Goal: Task Accomplishment & Management: Manage account settings

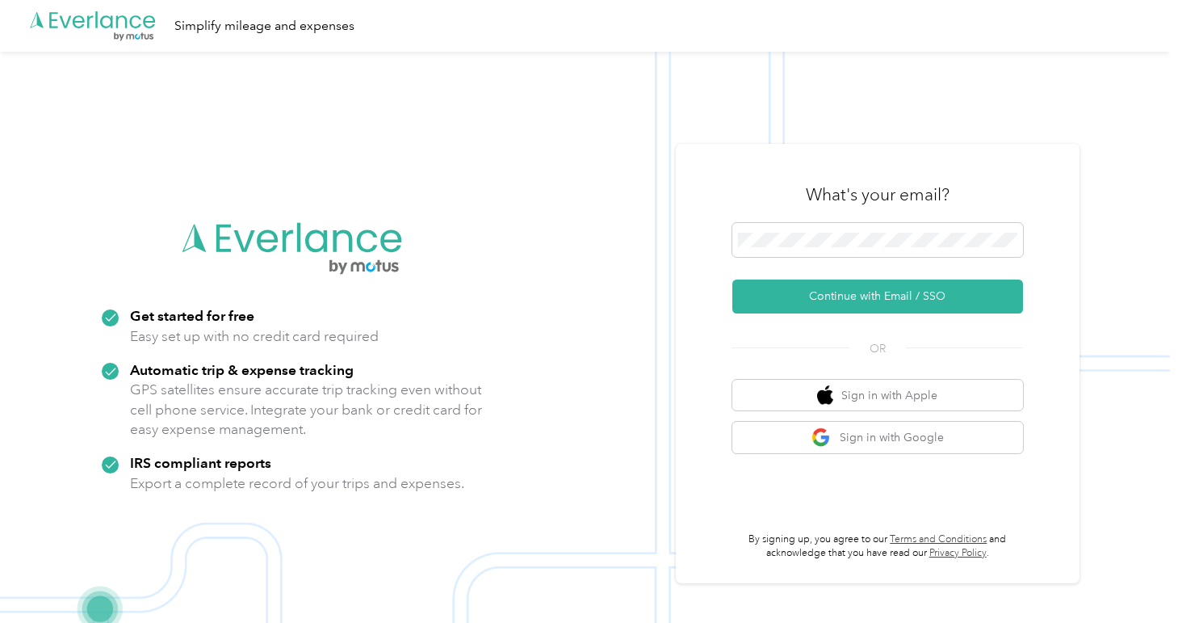
click at [773, 209] on div "What's your email?" at bounding box center [878, 194] width 291 height 57
click at [777, 229] on span at bounding box center [878, 240] width 291 height 34
click at [884, 290] on button "Continue with Email / SSO" at bounding box center [878, 296] width 291 height 34
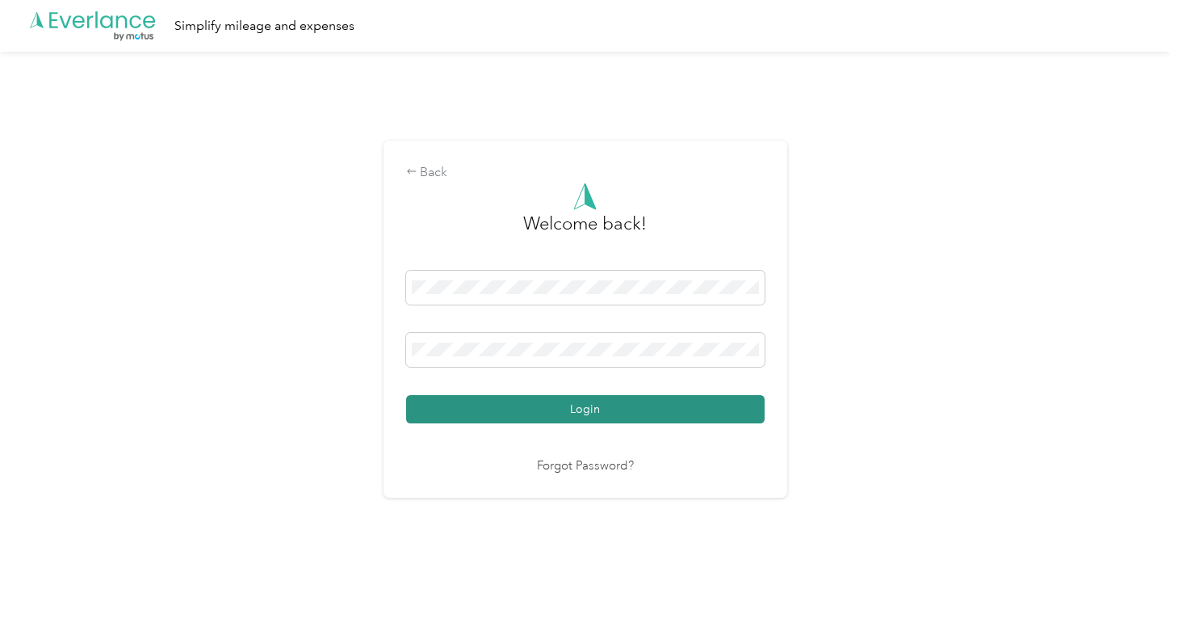
click at [543, 419] on button "Login" at bounding box center [585, 409] width 359 height 28
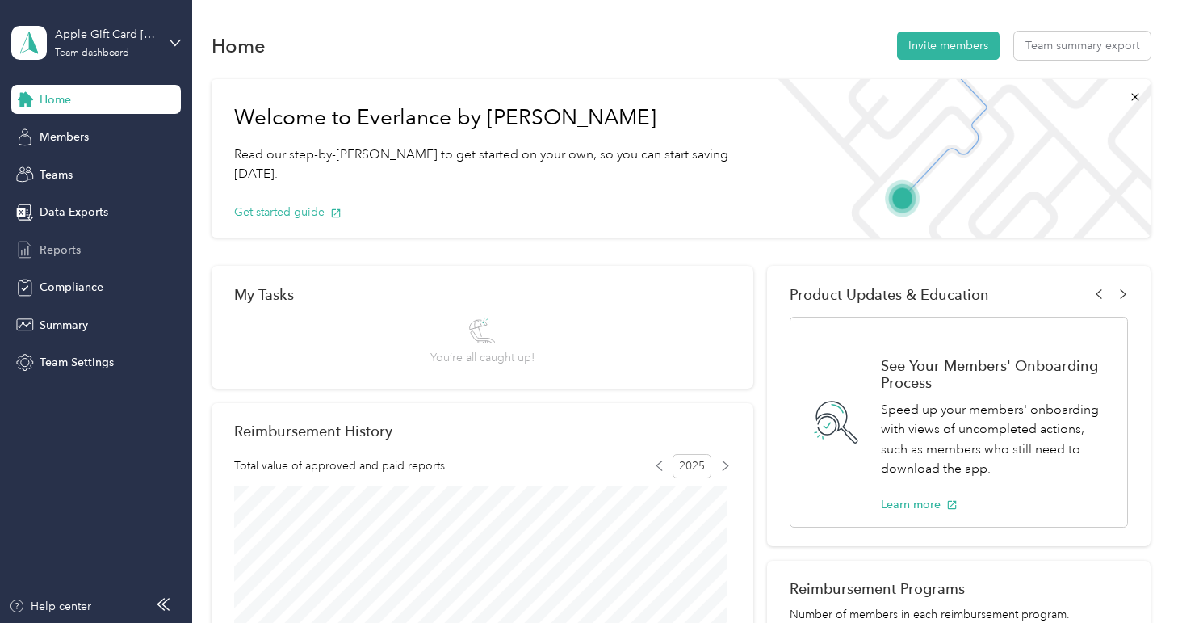
click at [79, 254] on div "Reports" at bounding box center [96, 249] width 170 height 29
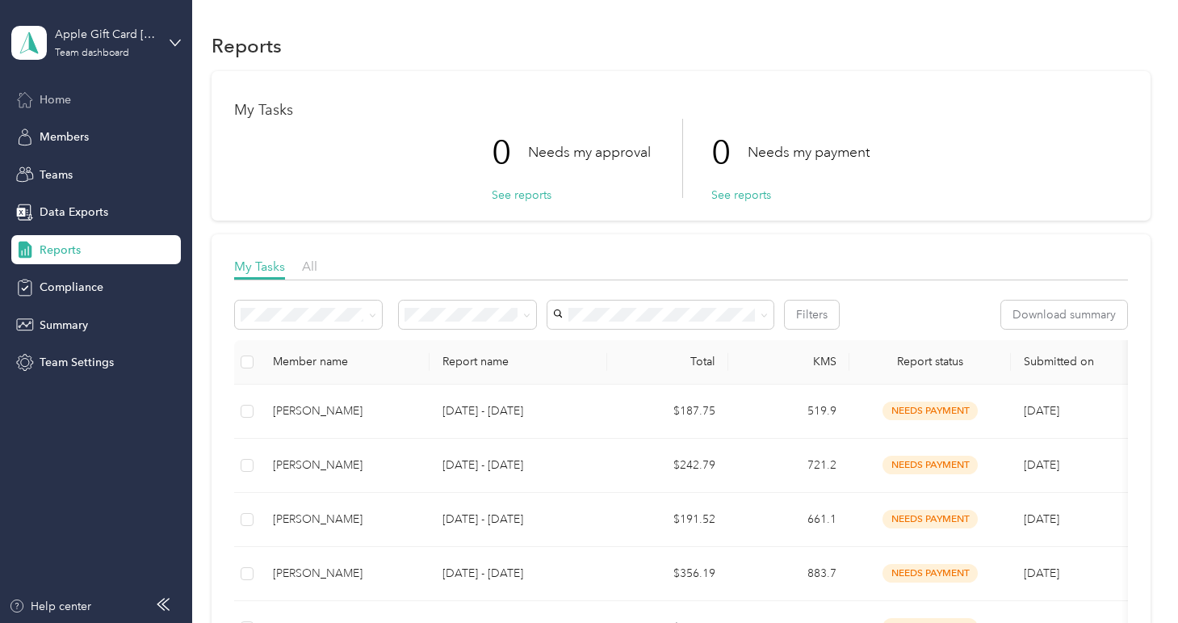
click at [59, 90] on div "Home" at bounding box center [96, 99] width 170 height 29
